Goal: Submit feedback/report problem: Submit feedback/report problem

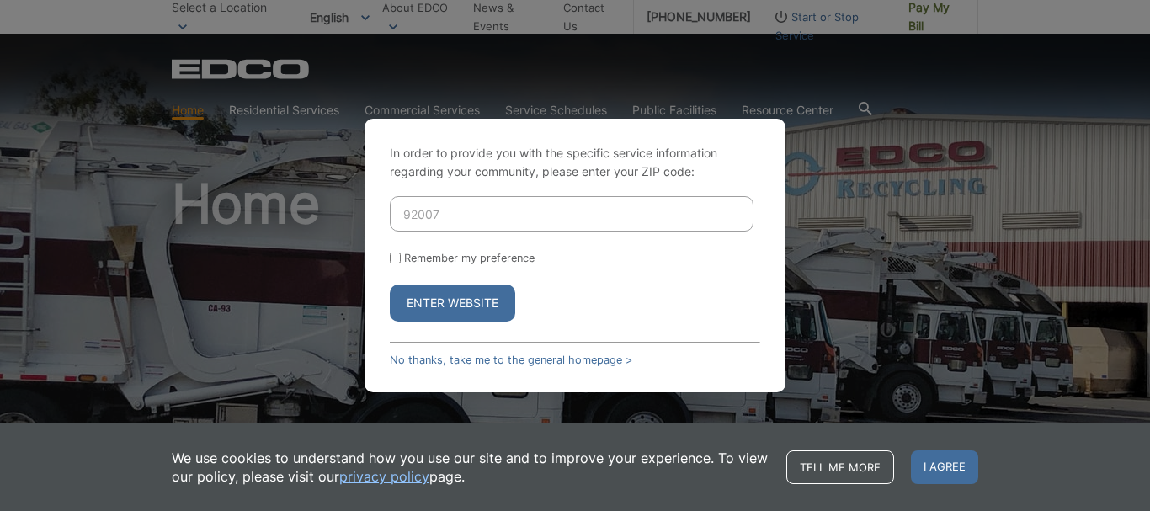
type input "92007"
click at [452, 321] on button "Enter Website" at bounding box center [452, 303] width 125 height 37
click at [451, 313] on button "Enter Website" at bounding box center [452, 303] width 125 height 37
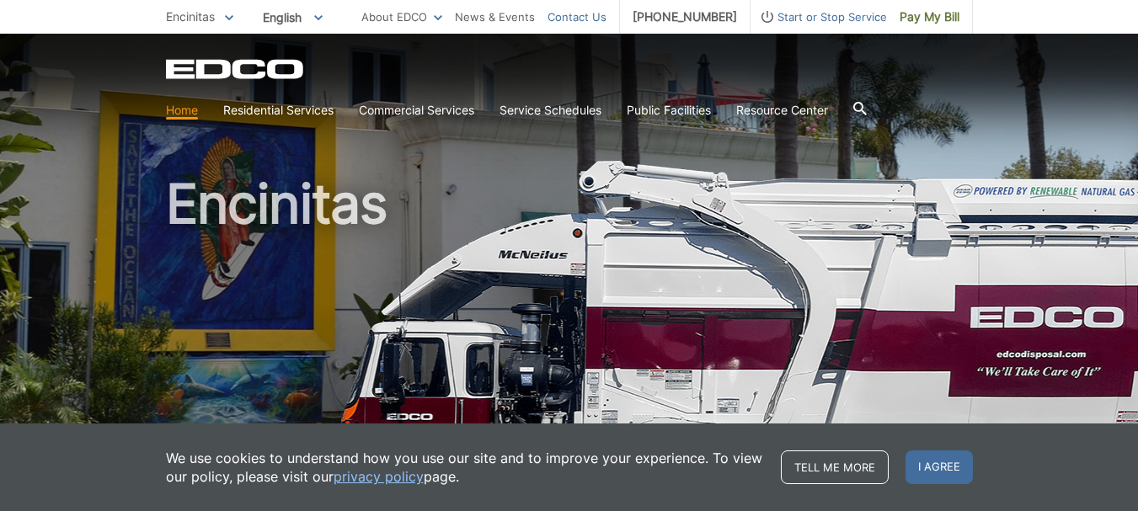
click at [606, 22] on link "Contact Us" at bounding box center [576, 17] width 59 height 19
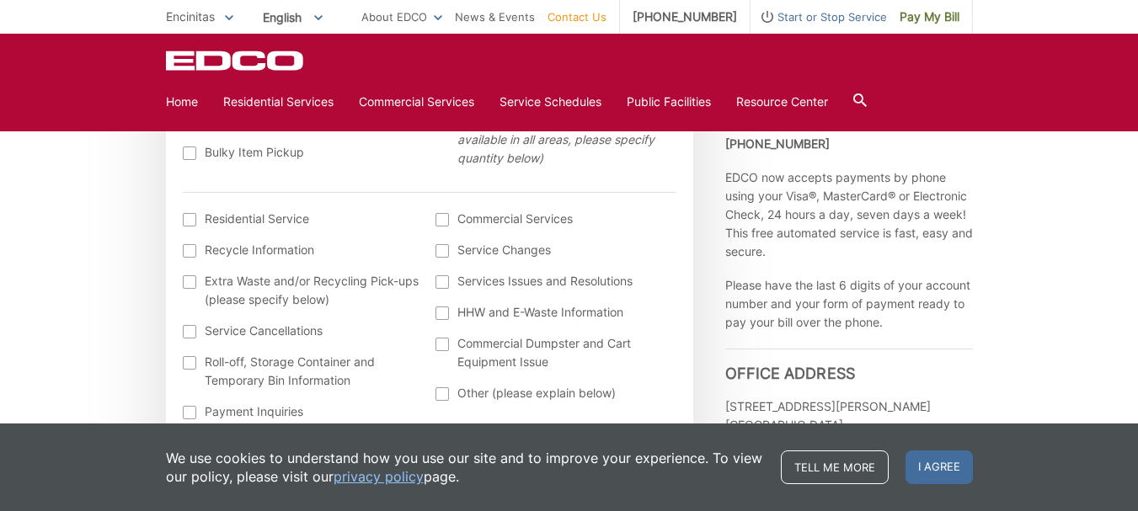
scroll to position [653, 0]
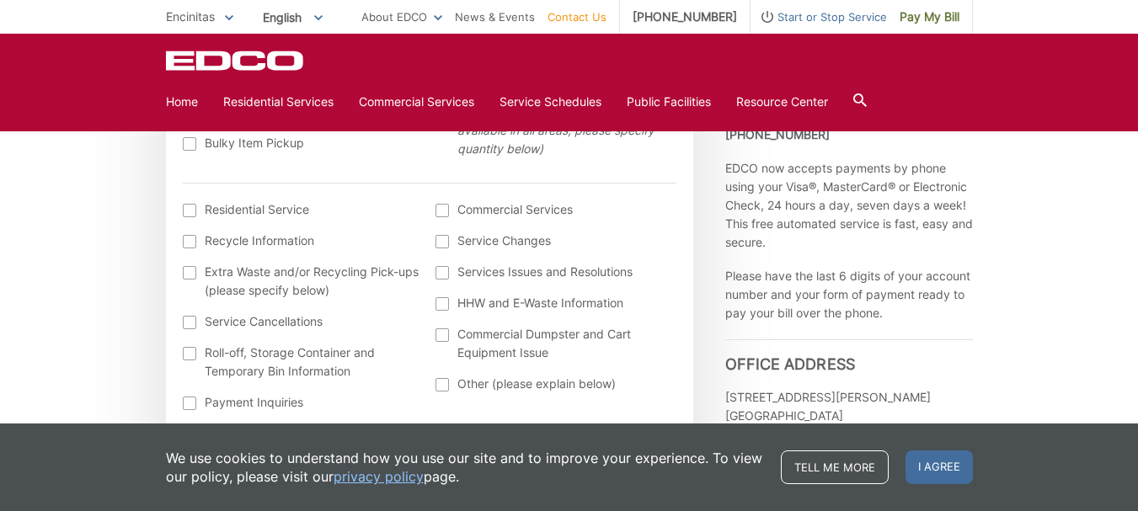
click at [450, 270] on label "Services Issues and Resolutions" at bounding box center [553, 272] width 237 height 19
click at [0, 0] on input "Services Issues and Resolutions" at bounding box center [0, 0] width 0 height 0
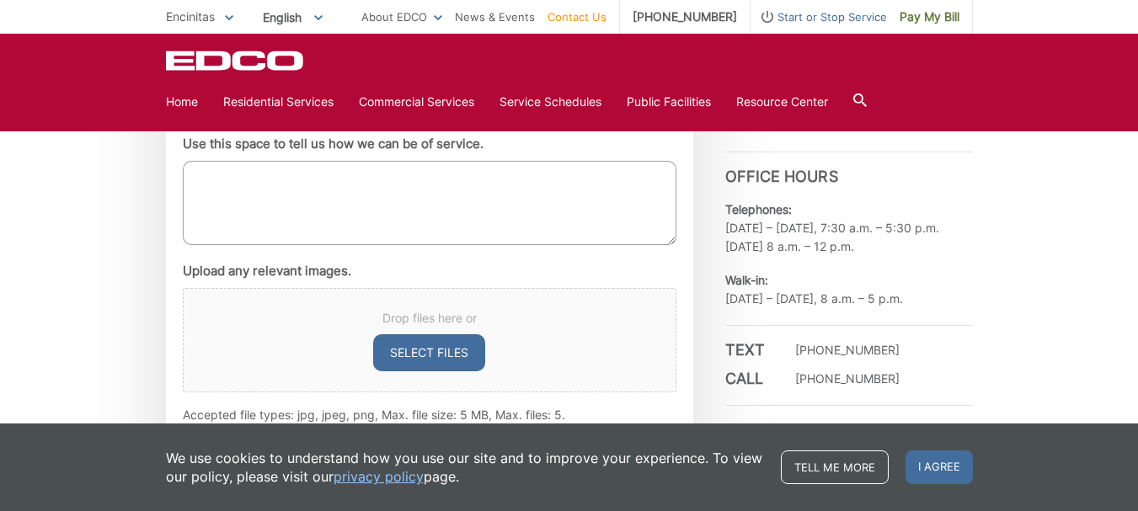
scroll to position [935, 0]
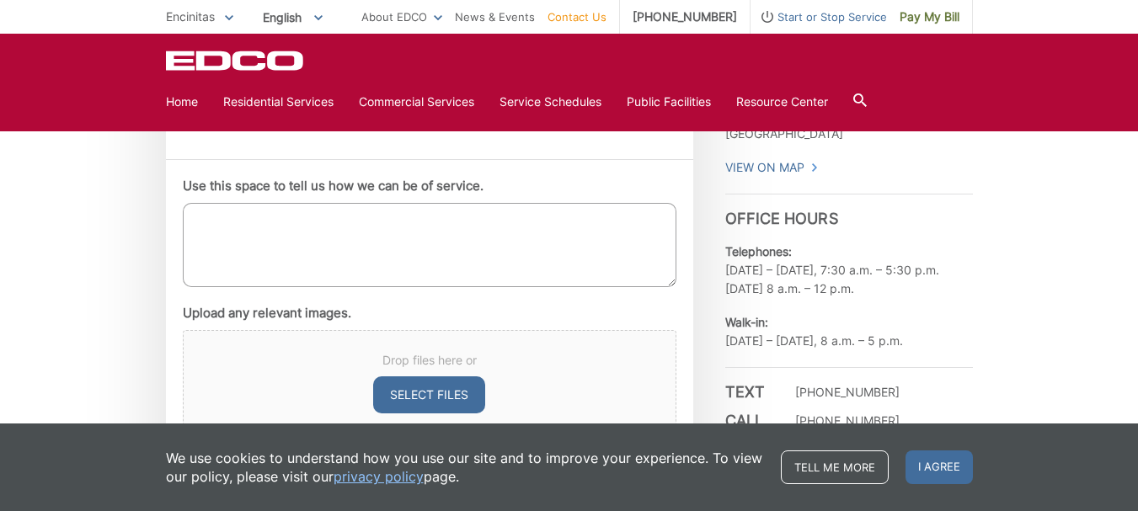
click at [235, 246] on textarea "Use this space to tell us how we can be of service." at bounding box center [429, 245] width 493 height 84
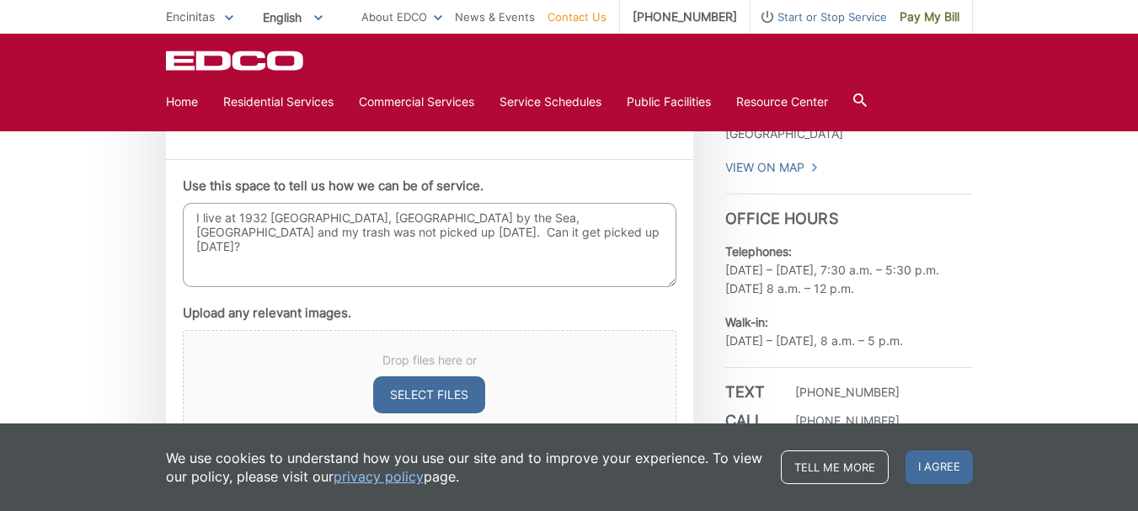
click at [689, 279] on div "Use this space to tell us how we can be of service. I live at 1932 Edinburg, Ca…" at bounding box center [429, 321] width 527 height 324
click at [430, 241] on textarea "I live at 1932 Edinburg, Cardiff by the Sea, CA and my trash was not picked up …" at bounding box center [429, 245] width 493 height 84
type textarea "I live at 1932 Edinburg, Cardiff by the Sea, CA and my trash was not picked up …"
click at [935, 469] on span "I agree" at bounding box center [938, 467] width 67 height 34
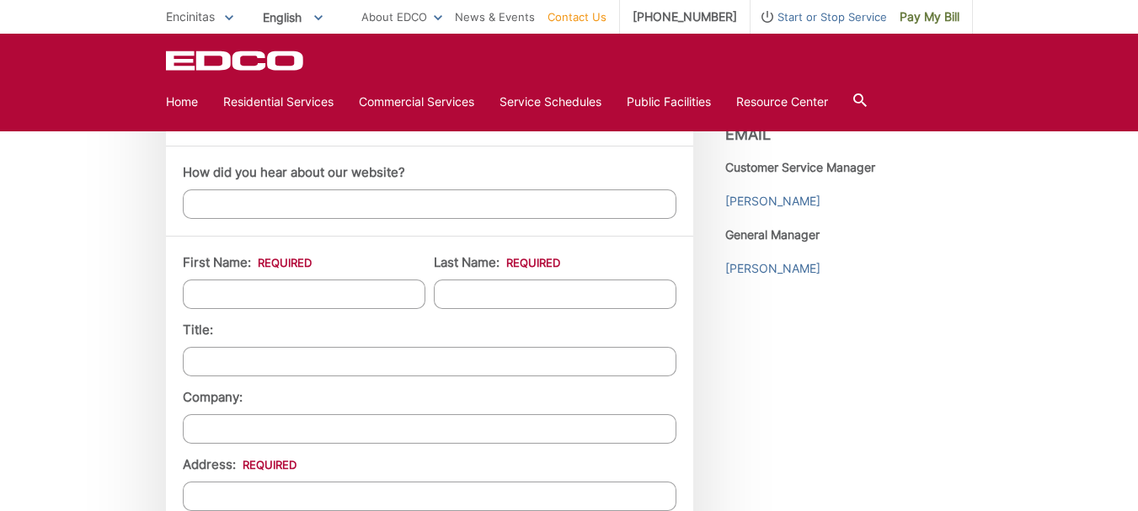
scroll to position [1292, 0]
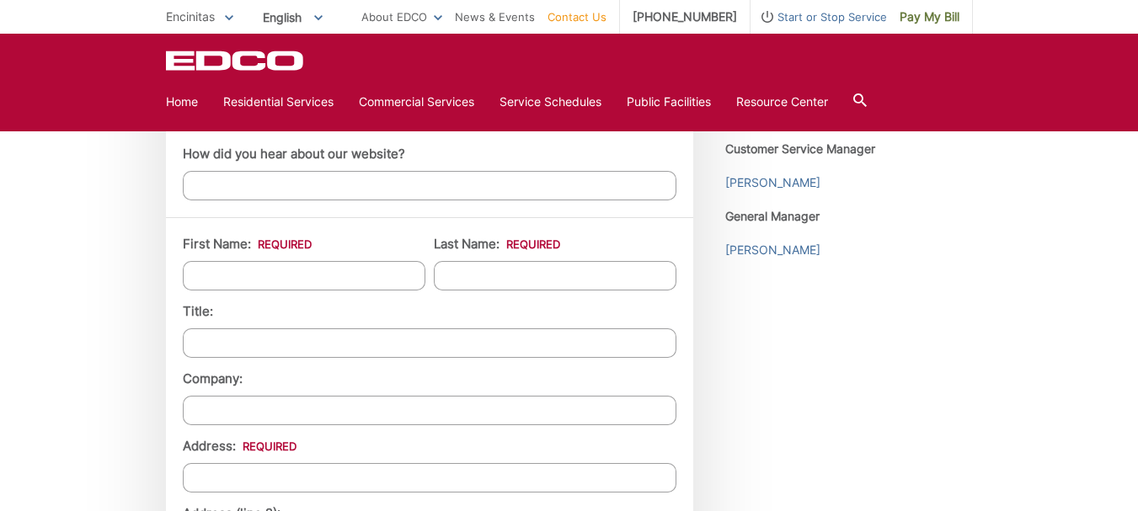
click at [272, 272] on input "First Name: *" at bounding box center [304, 275] width 243 height 29
type input "T"
type input "Amy"
type input "Hutchison"
type input "1932 Edinburg Avenue"
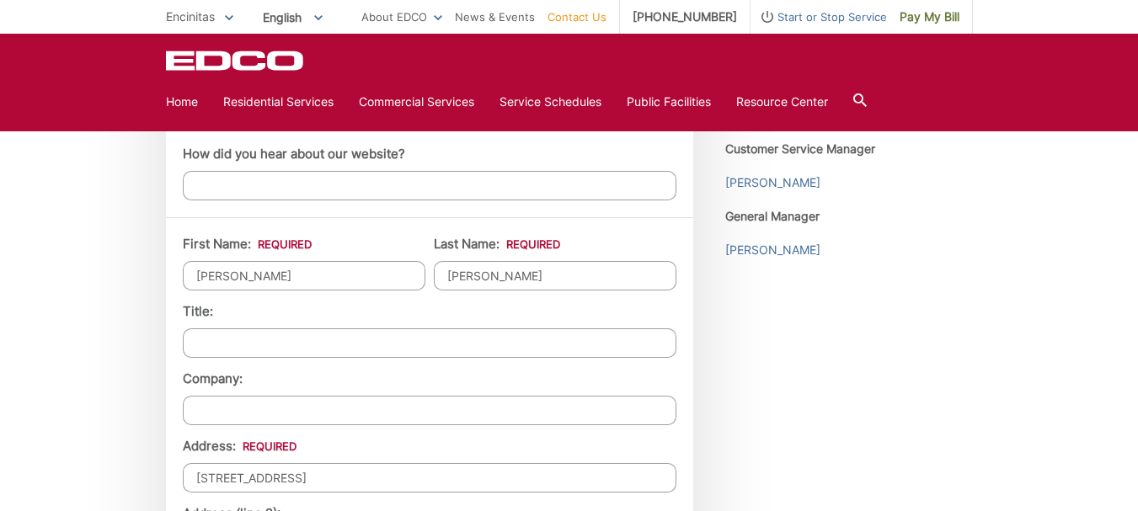
type input "Cardiff by the Sea"
type input "92007"
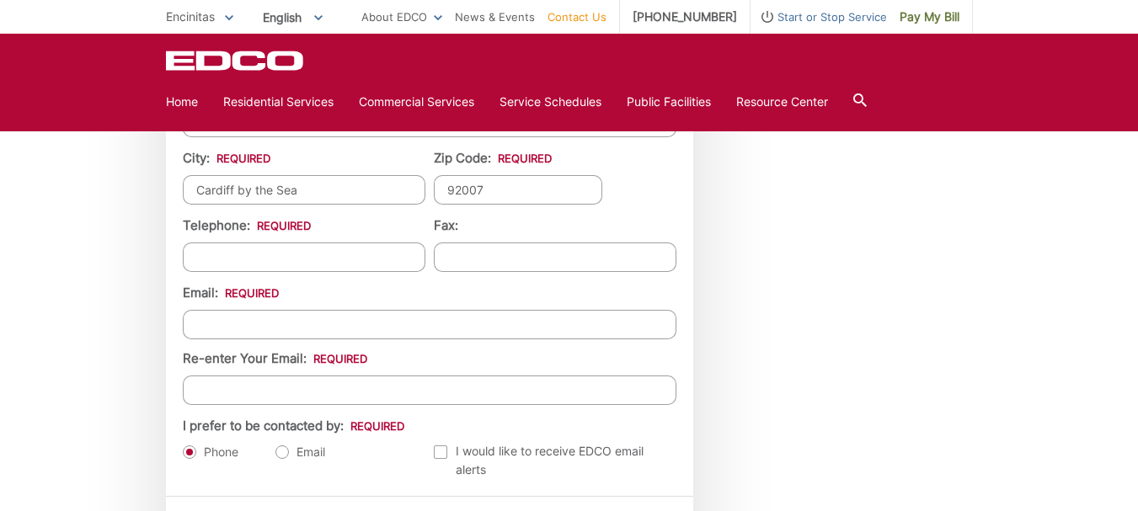
scroll to position [1729, 0]
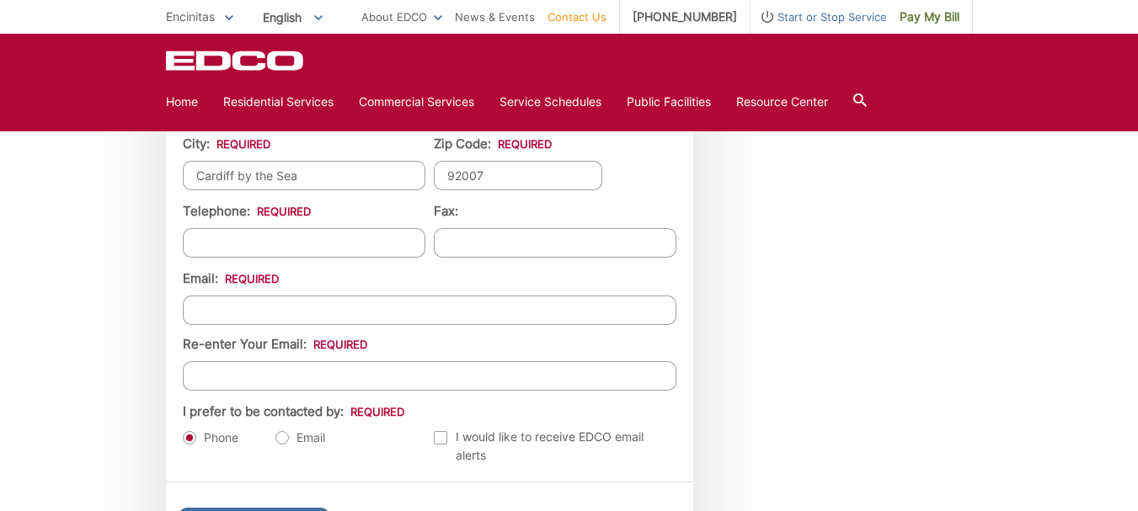
click at [307, 305] on input "Email *" at bounding box center [429, 310] width 493 height 29
type input "ca.travelgirl@gmail.com"
click at [214, 370] on input "Re-enter Your Email:" at bounding box center [429, 375] width 493 height 29
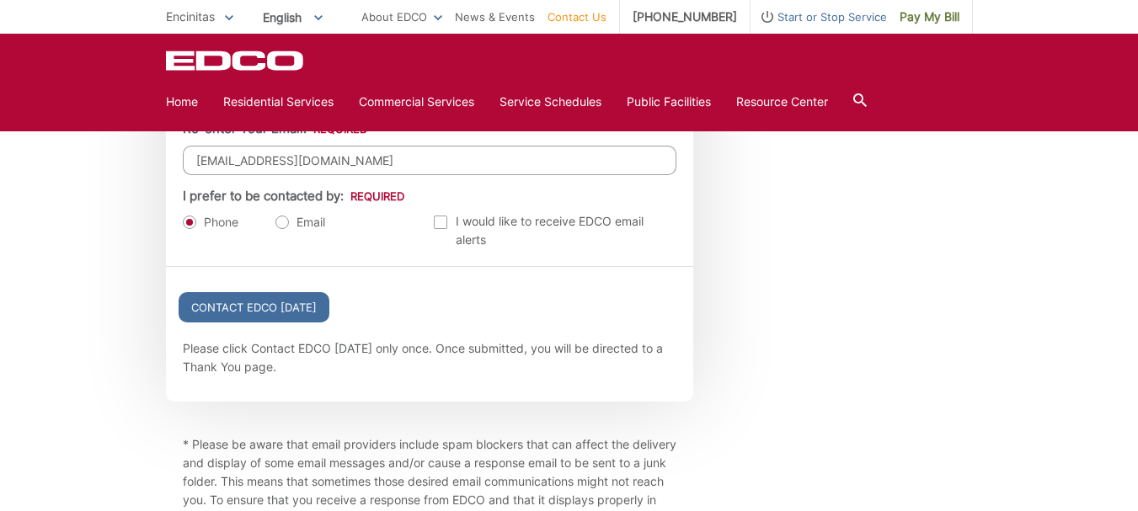
scroll to position [1968, 0]
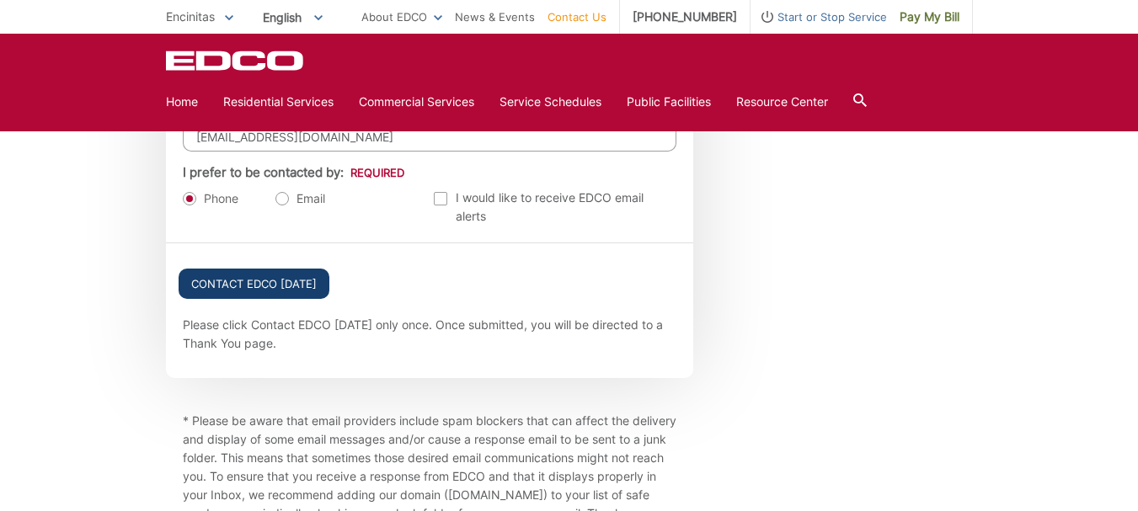
type input "ca.travelgirl@gmail.com"
click at [242, 276] on input "Contact EDCO Today" at bounding box center [254, 284] width 151 height 30
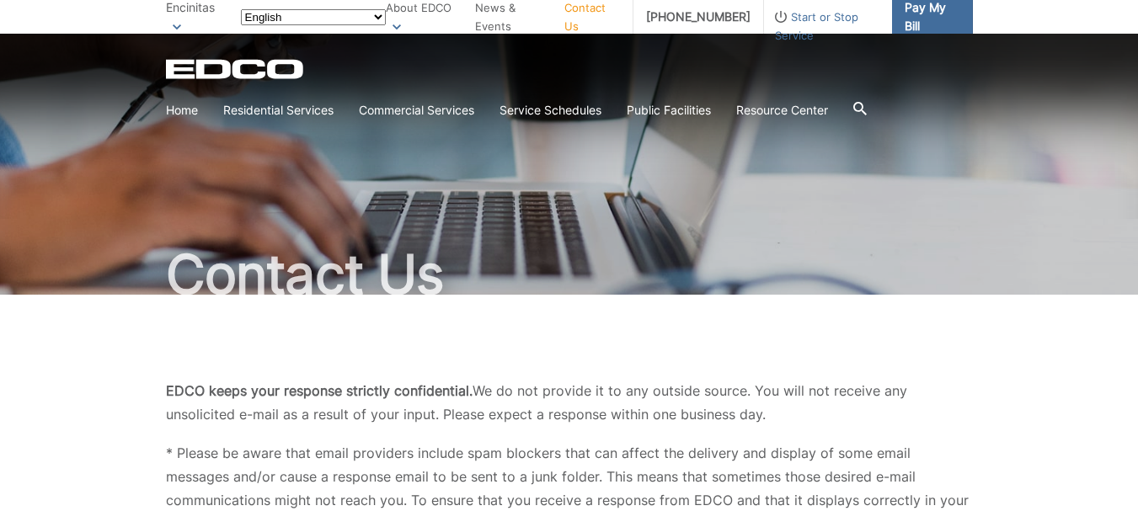
click at [907, 17] on span "Pay My Bill" at bounding box center [931, 16] width 55 height 37
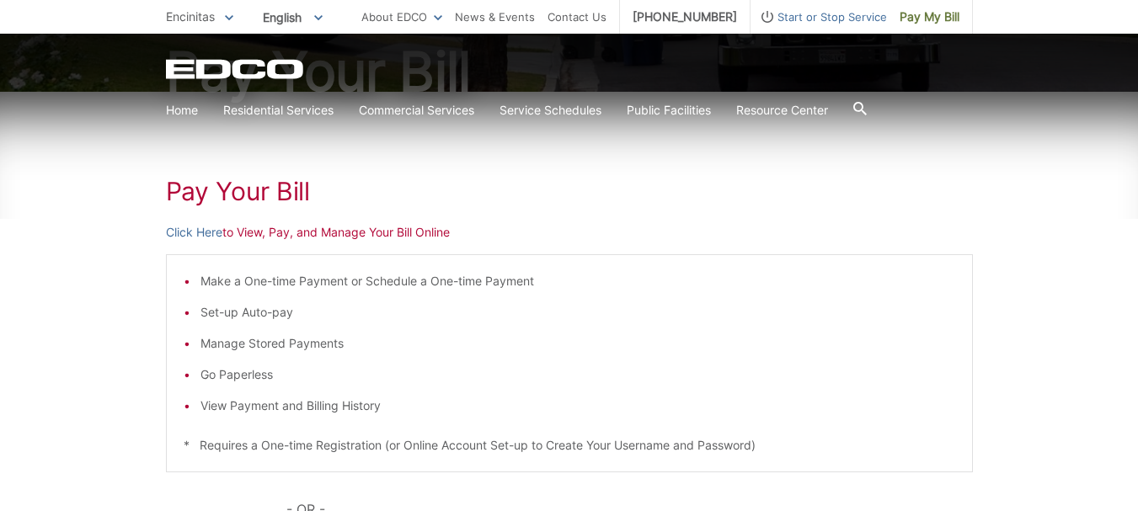
scroll to position [205, 0]
drag, startPoint x: 1145, startPoint y: 68, endPoint x: 1143, endPoint y: 161, distance: 92.6
click at [1137, 161] on html "Home Back Home Residential Services Overview Curbside Pickup Recycling Organic …" at bounding box center [569, 50] width 1138 height 511
click at [211, 232] on link "Click Here" at bounding box center [194, 230] width 56 height 19
